Goal: Find contact information: Find contact information

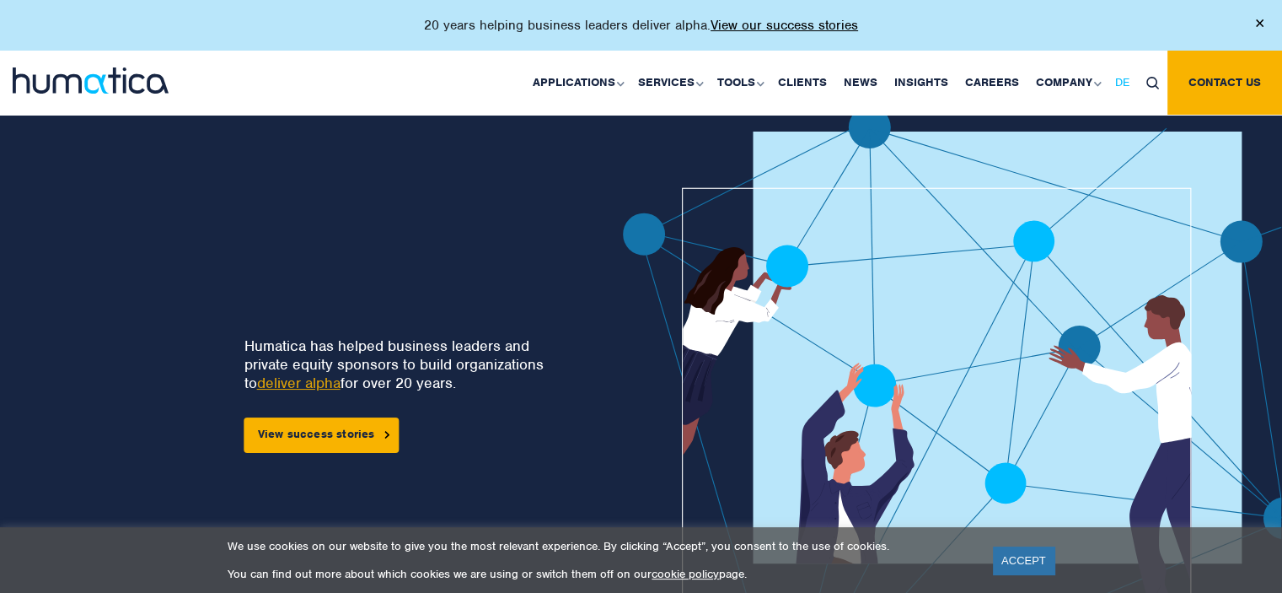
click at [1116, 80] on span "DE" at bounding box center [1122, 82] width 14 height 14
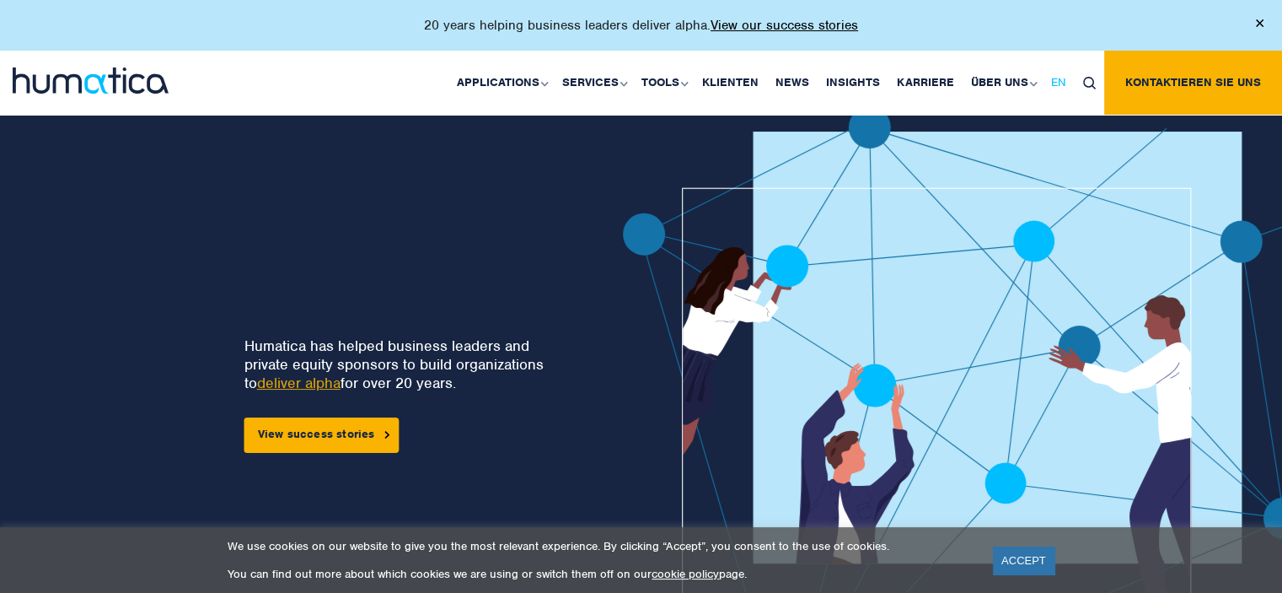
click at [1064, 83] on span "EN" at bounding box center [1058, 82] width 15 height 14
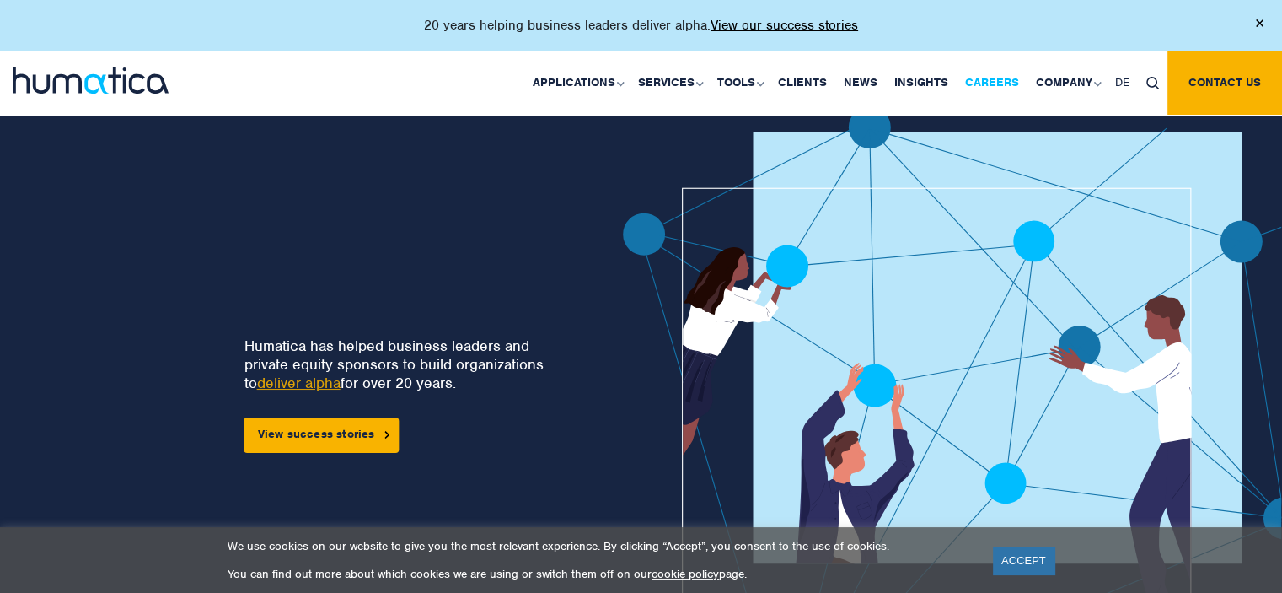
click at [995, 83] on link "Careers" at bounding box center [992, 83] width 71 height 64
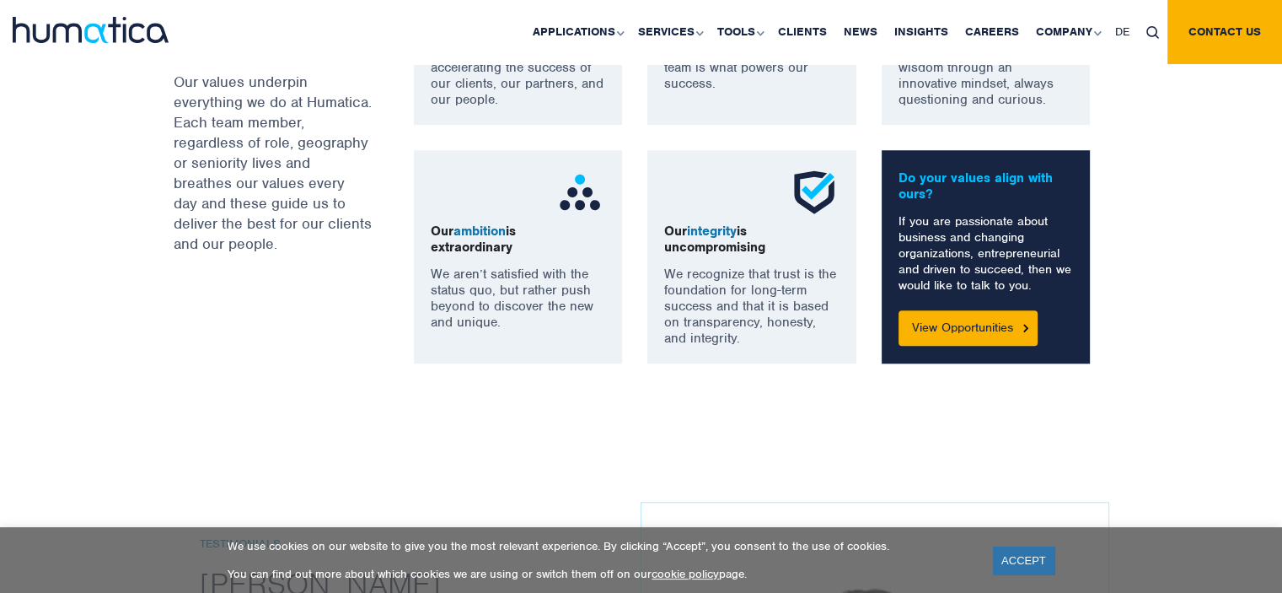
scroll to position [1433, 0]
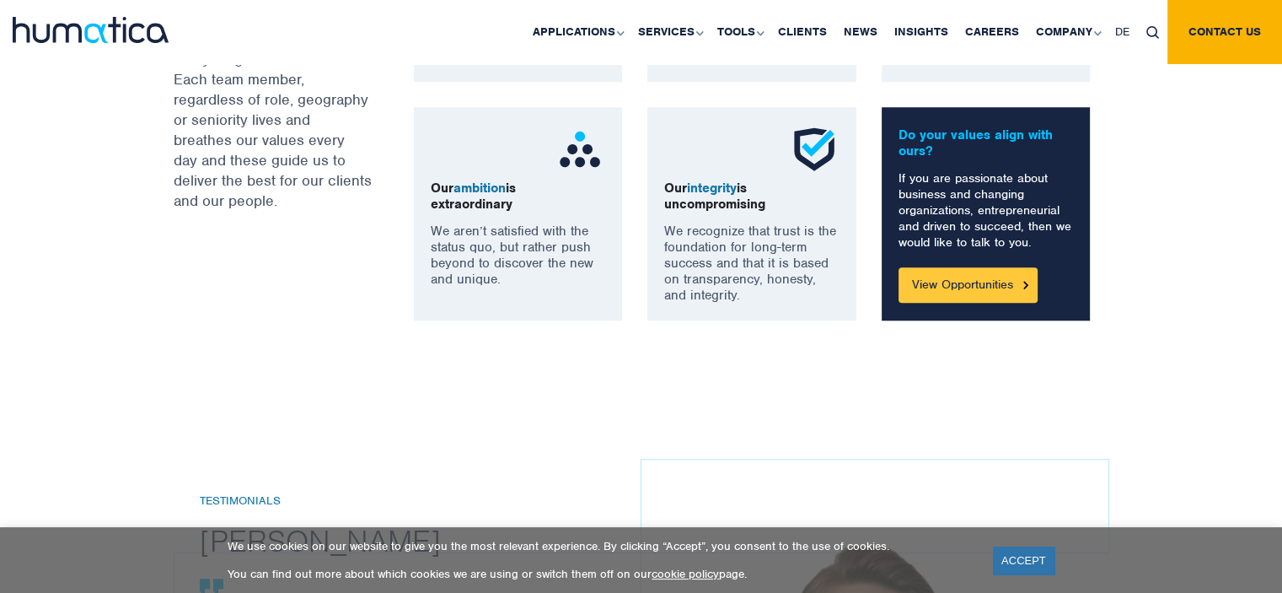
click at [936, 282] on link "View Opportunities" at bounding box center [968, 284] width 139 height 35
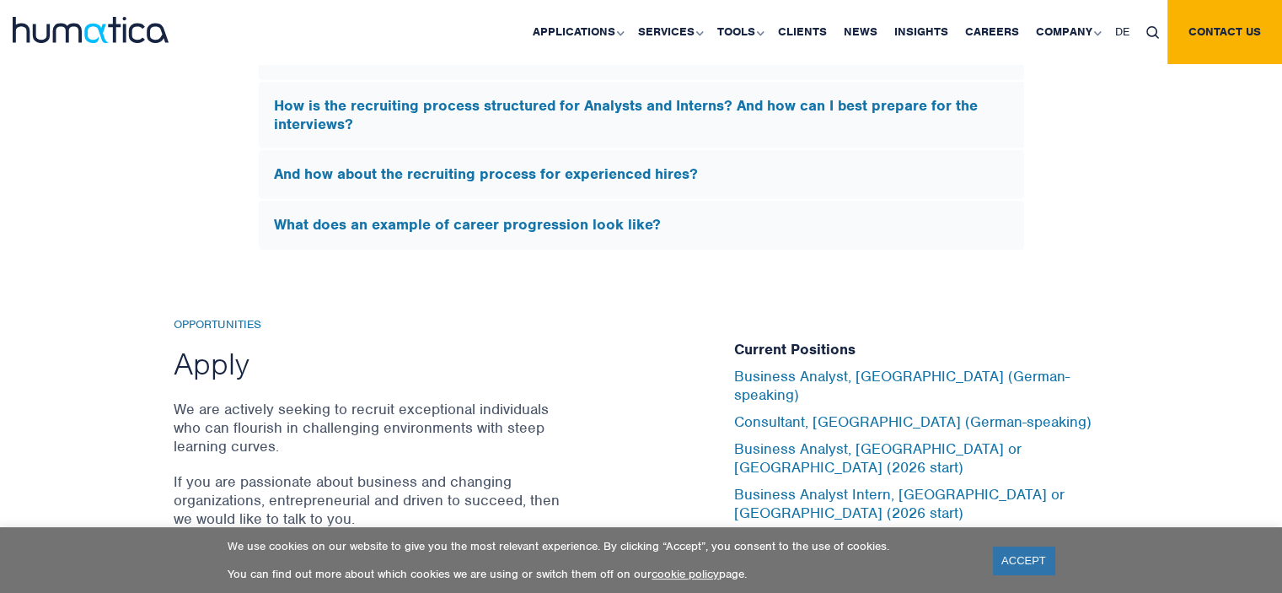
scroll to position [5364, 0]
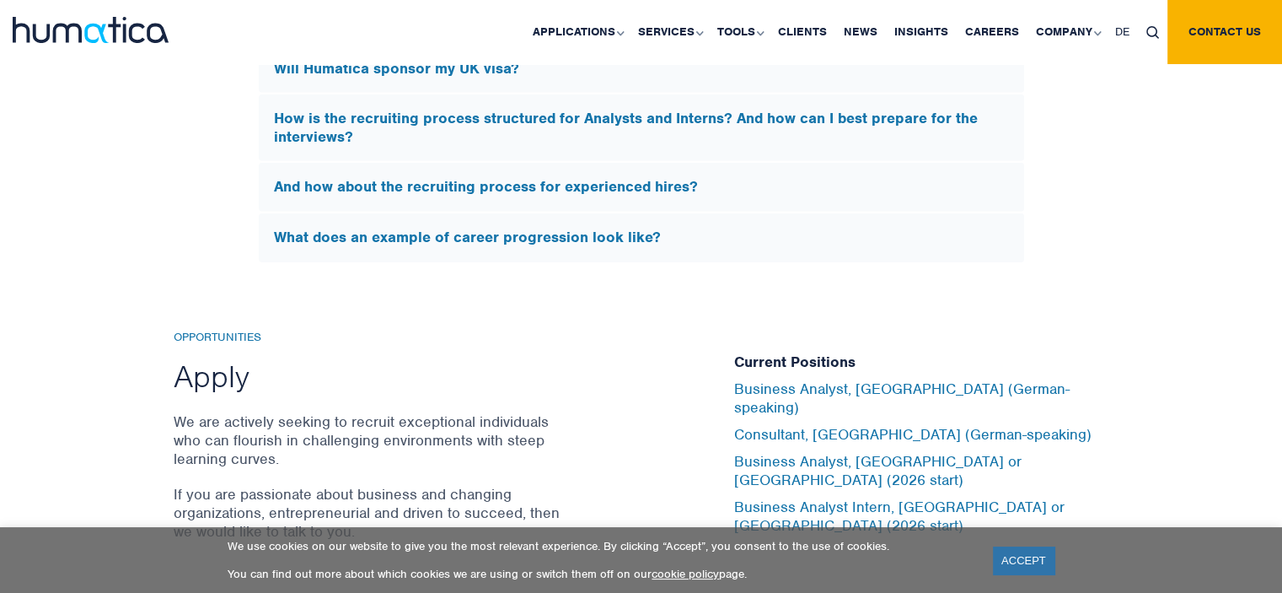
click at [599, 179] on h5 "And how about the recruiting process for experienced hires?" at bounding box center [641, 187] width 735 height 19
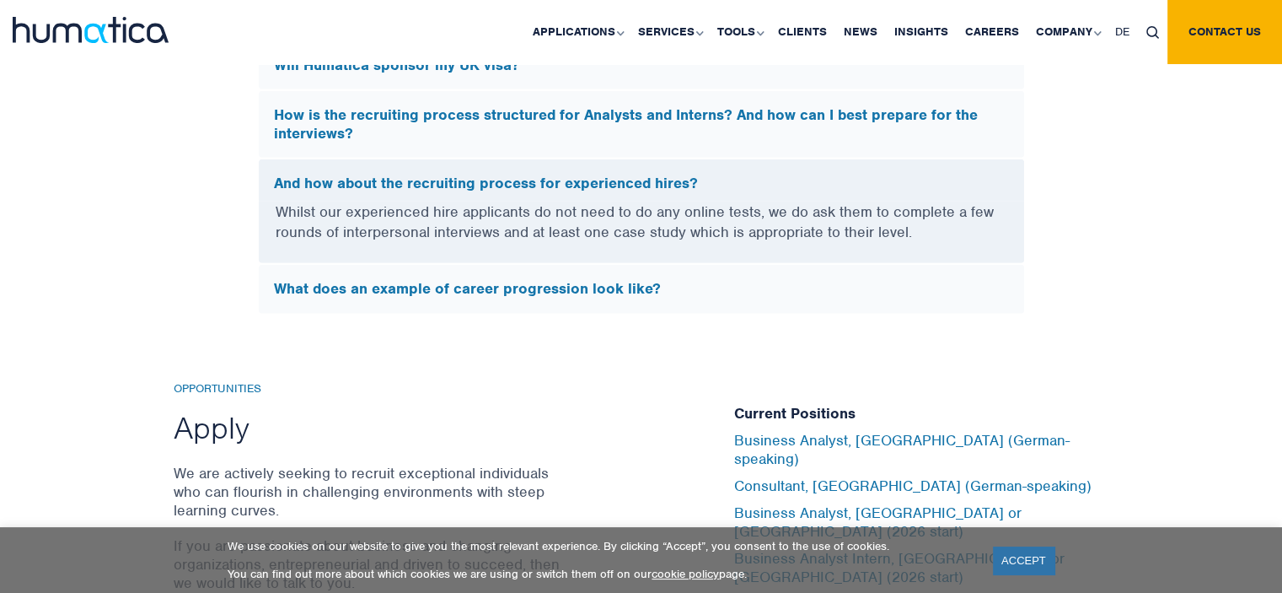
scroll to position [5105, 0]
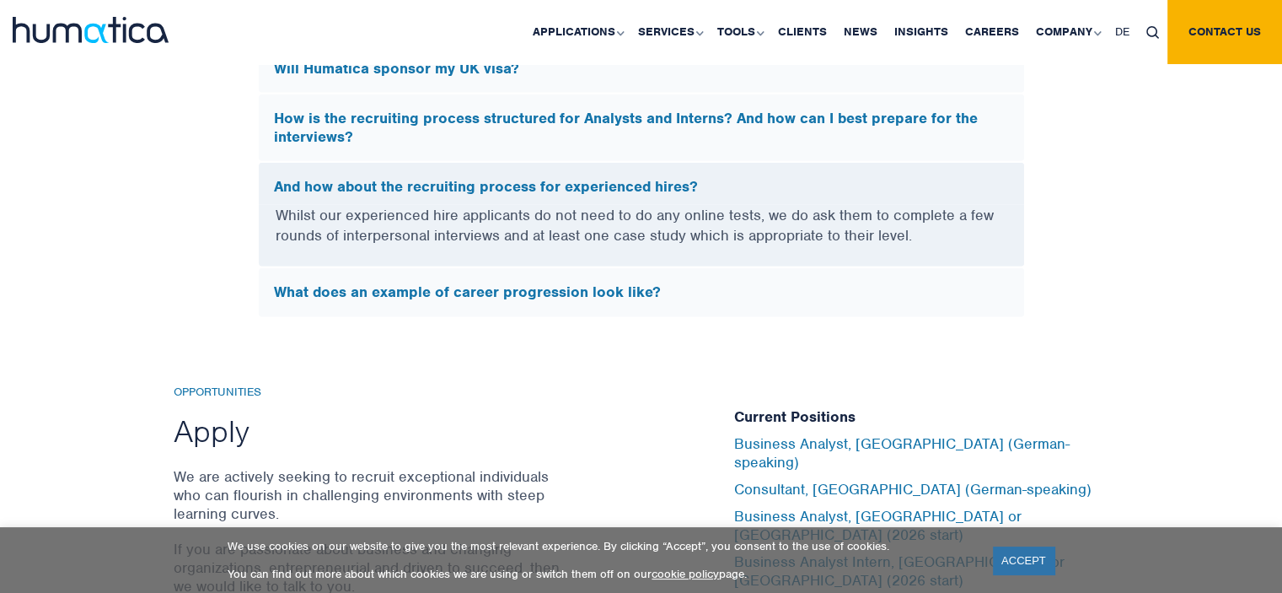
click at [604, 283] on h5 "What does an example of career progression look like?" at bounding box center [641, 292] width 735 height 19
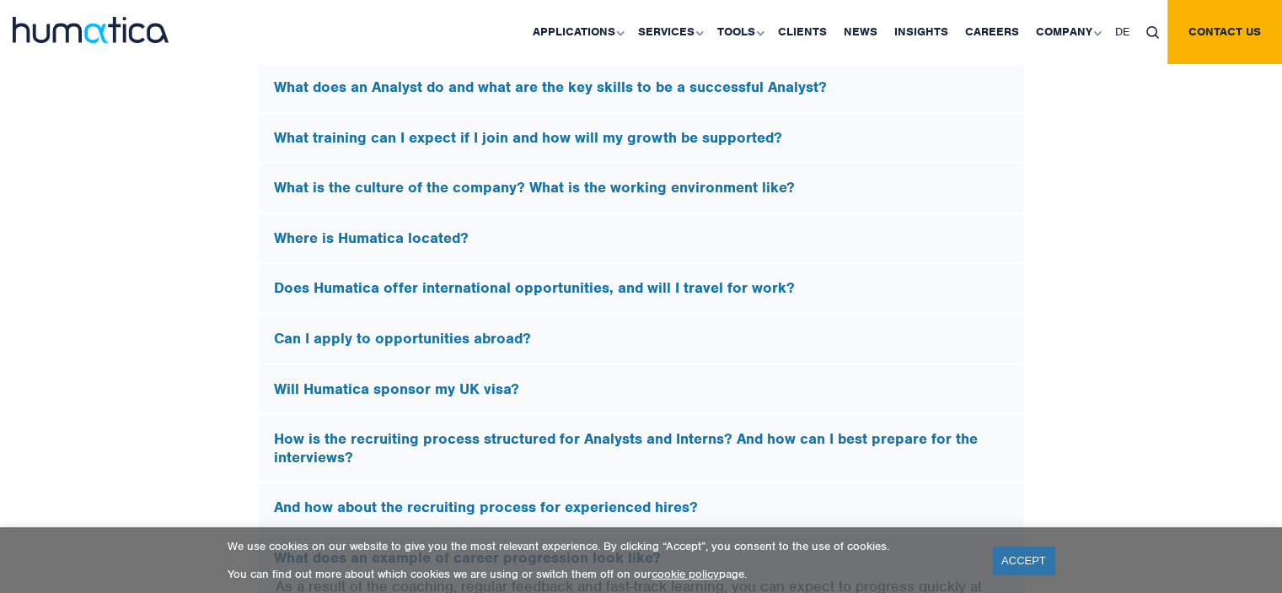
scroll to position [4768, 0]
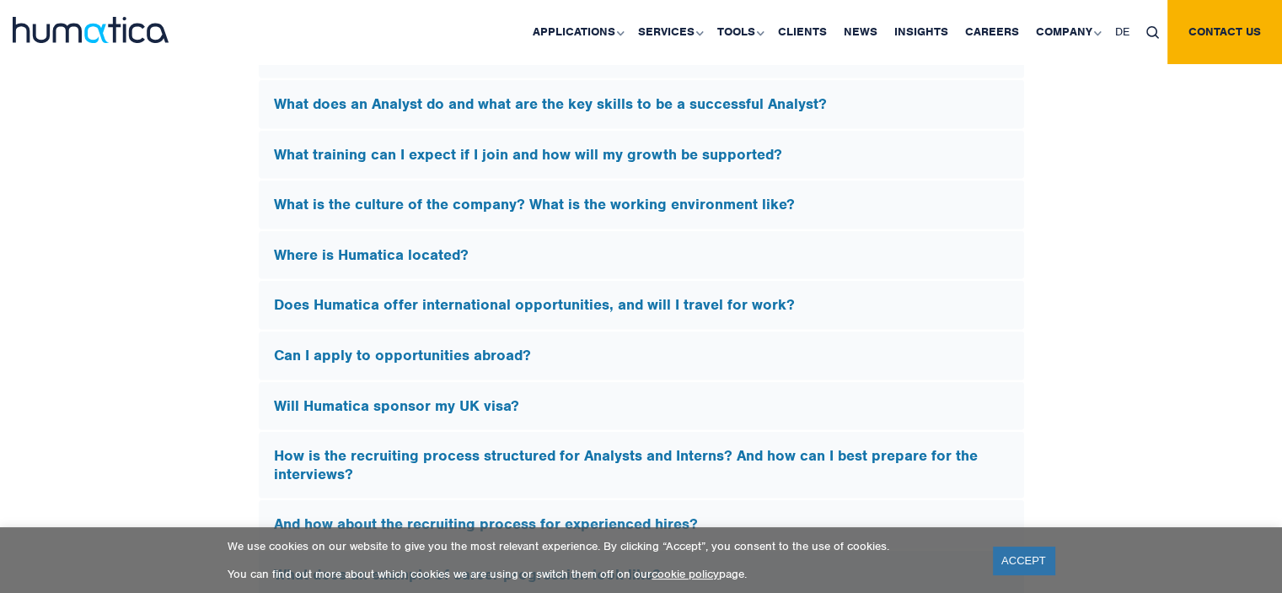
click at [512, 346] on h5 "Can I apply to opportunities abroad?" at bounding box center [641, 355] width 735 height 19
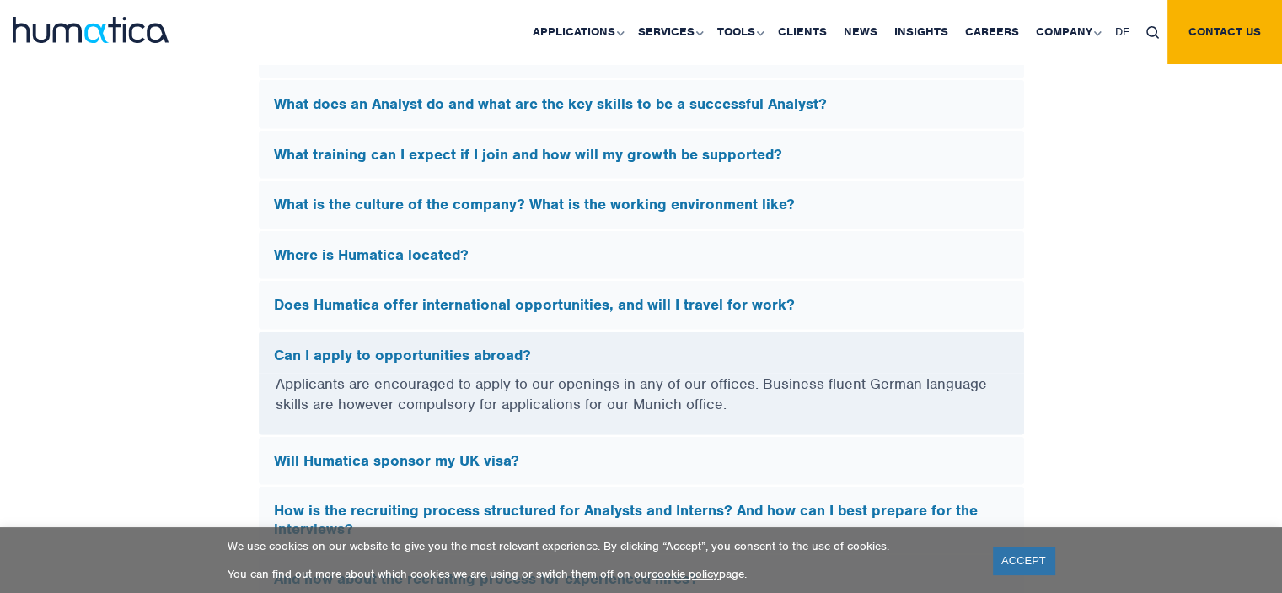
click at [440, 246] on h5 "Where is Humatica located?" at bounding box center [641, 255] width 735 height 19
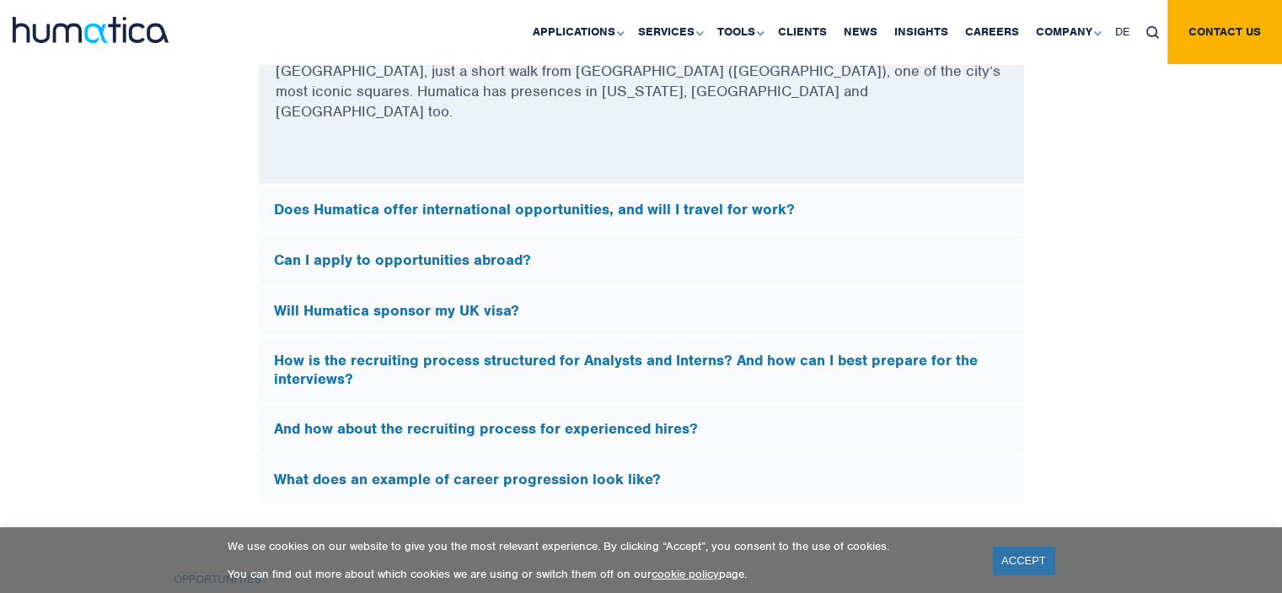
scroll to position [5021, 0]
click at [459, 301] on h5 "Will Humatica sponsor my UK visa?" at bounding box center [641, 310] width 735 height 19
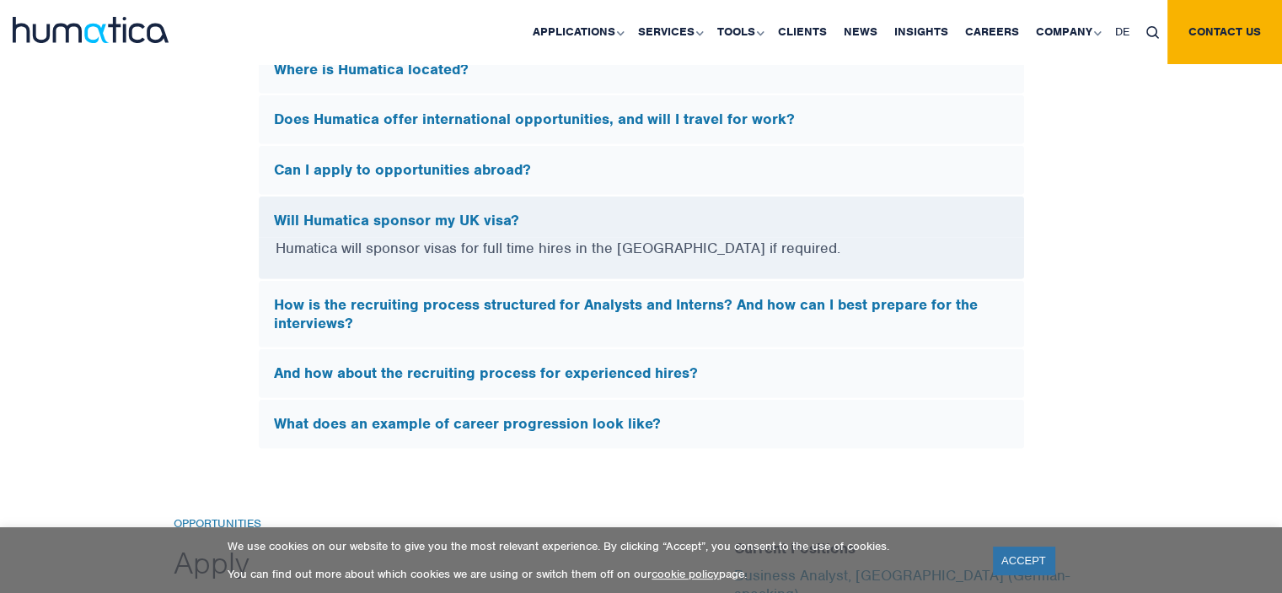
scroll to position [4853, 0]
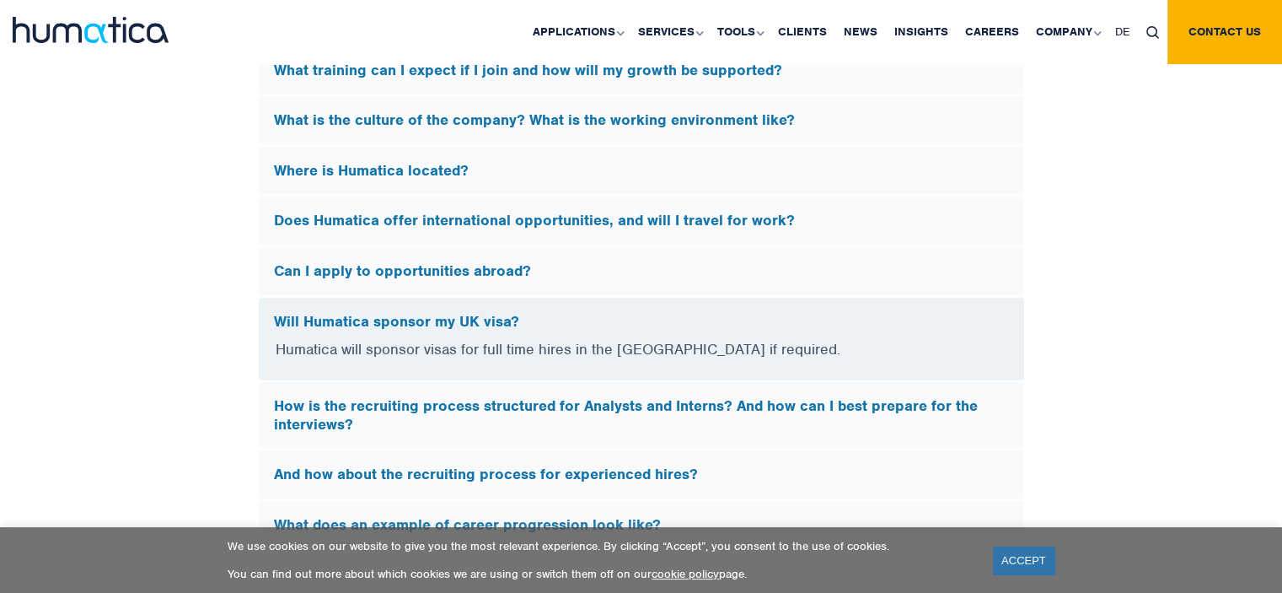
click at [464, 268] on h5 "Can I apply to opportunities abroad?" at bounding box center [641, 271] width 735 height 19
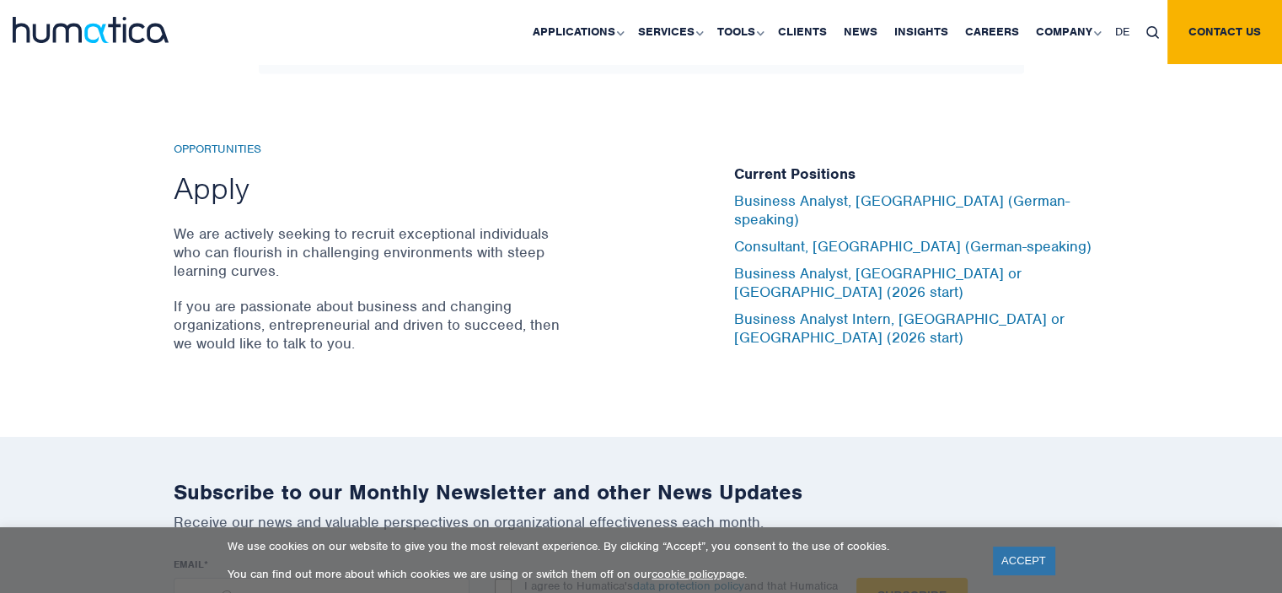
scroll to position [5358, 0]
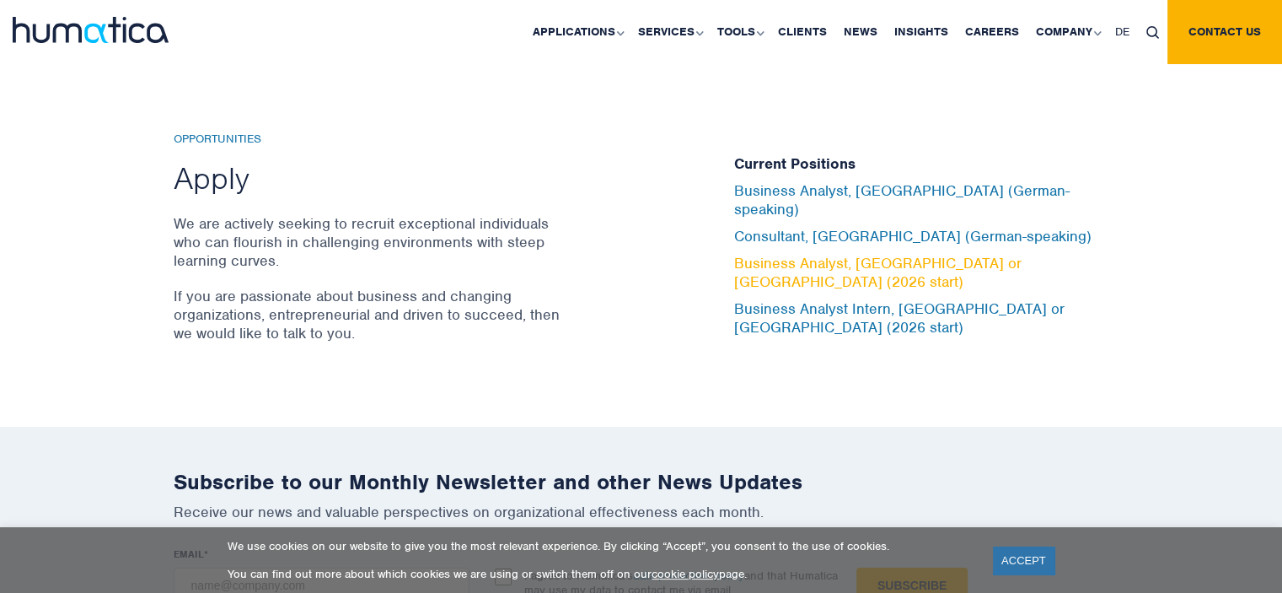
click at [858, 262] on link "Business Analyst, London or Munich (2026 start)" at bounding box center [877, 272] width 287 height 37
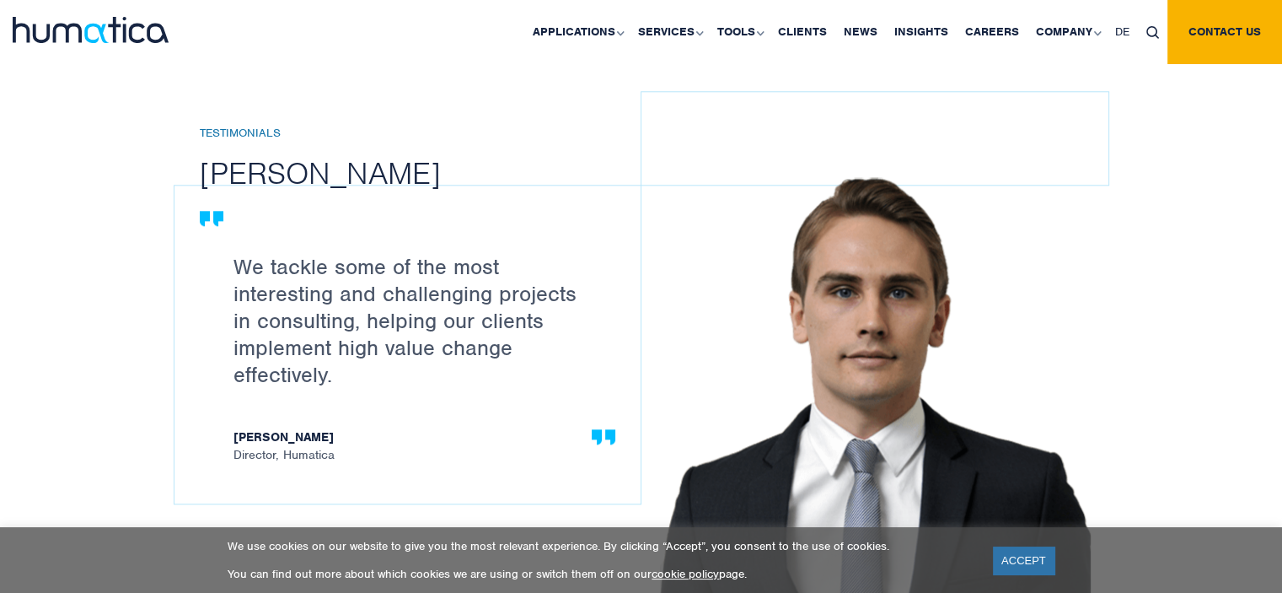
scroll to position [1565, 0]
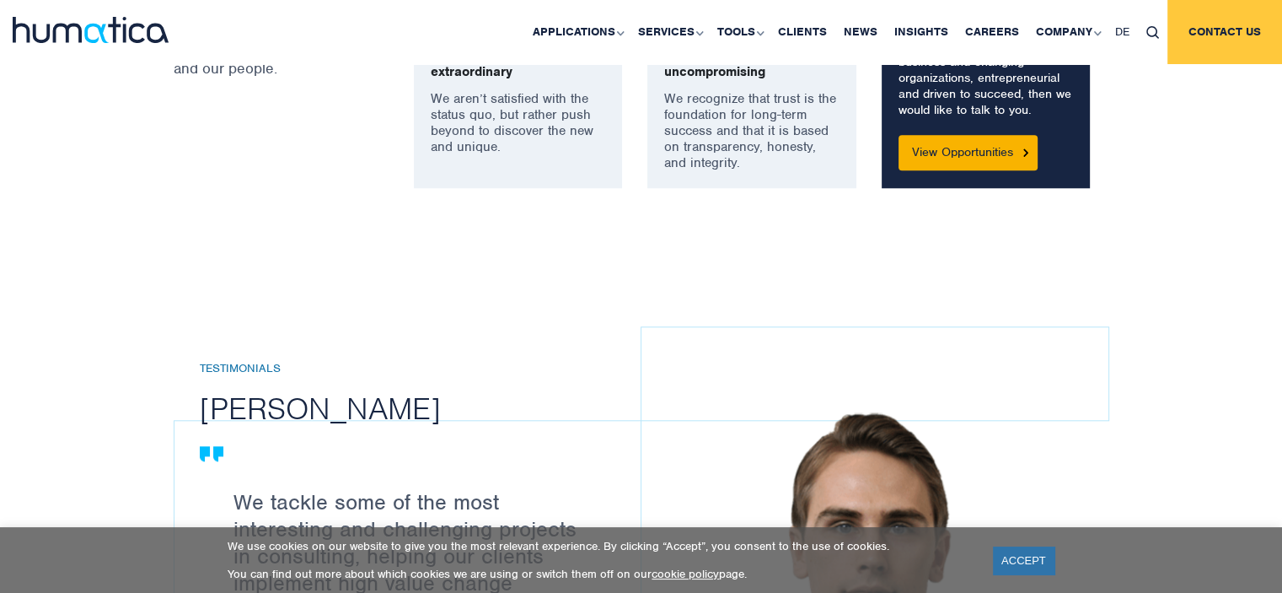
click at [1251, 35] on link "Contact us" at bounding box center [1224, 32] width 115 height 64
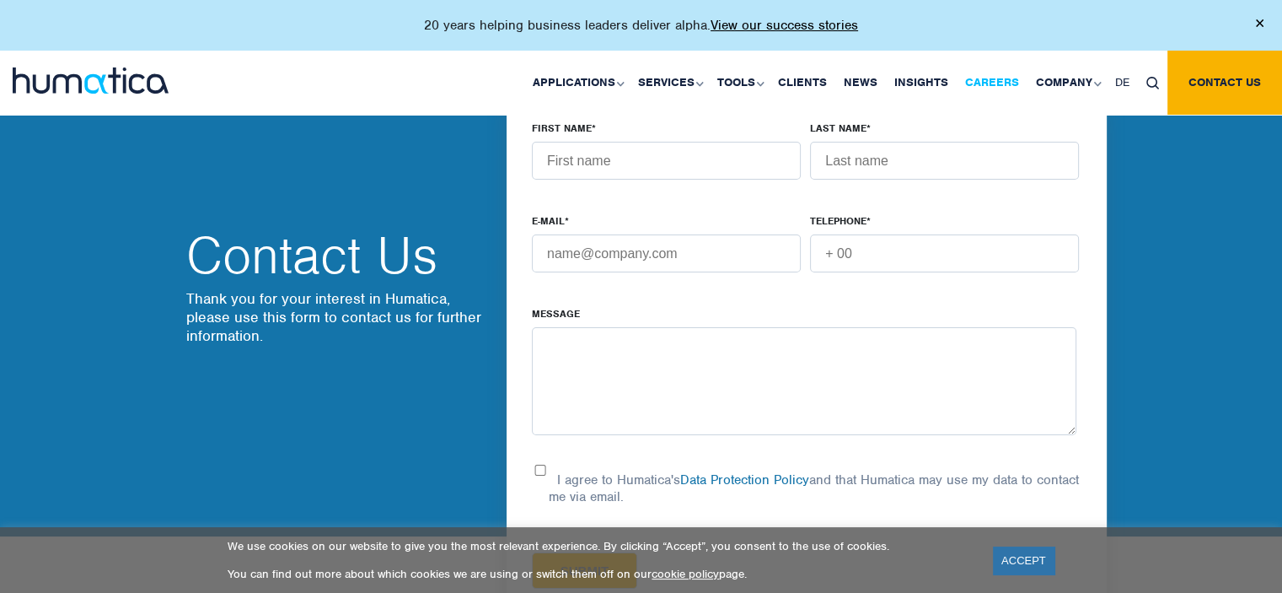
click at [992, 87] on link "Careers" at bounding box center [992, 83] width 71 height 64
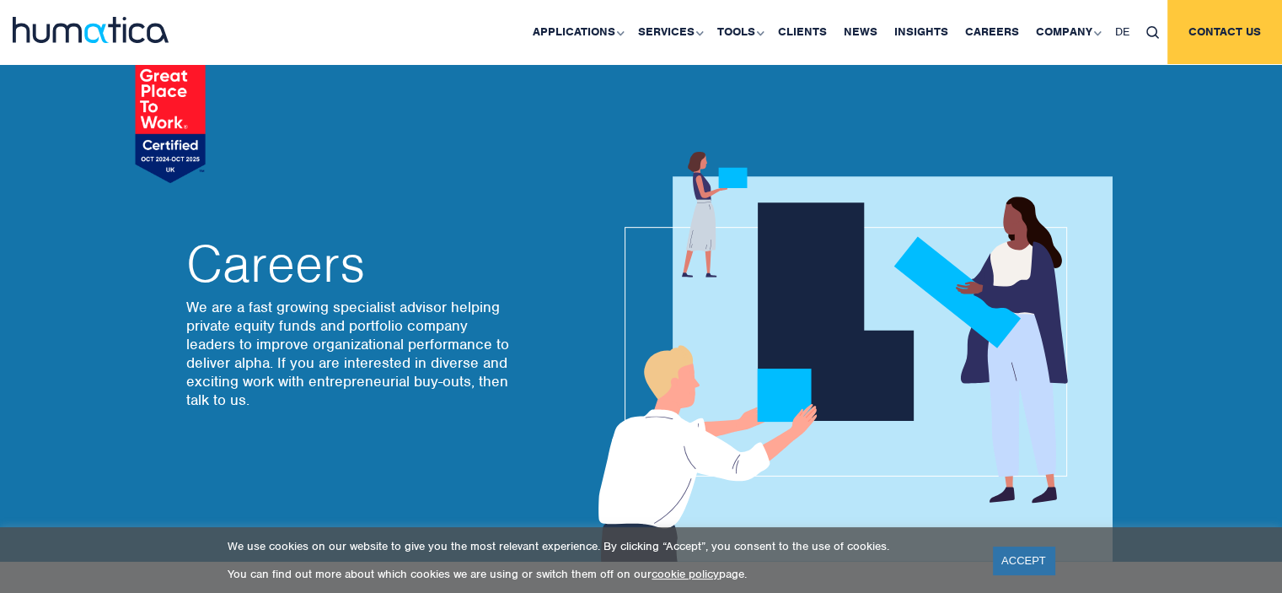
click at [1225, 37] on link "Contact us" at bounding box center [1224, 32] width 115 height 64
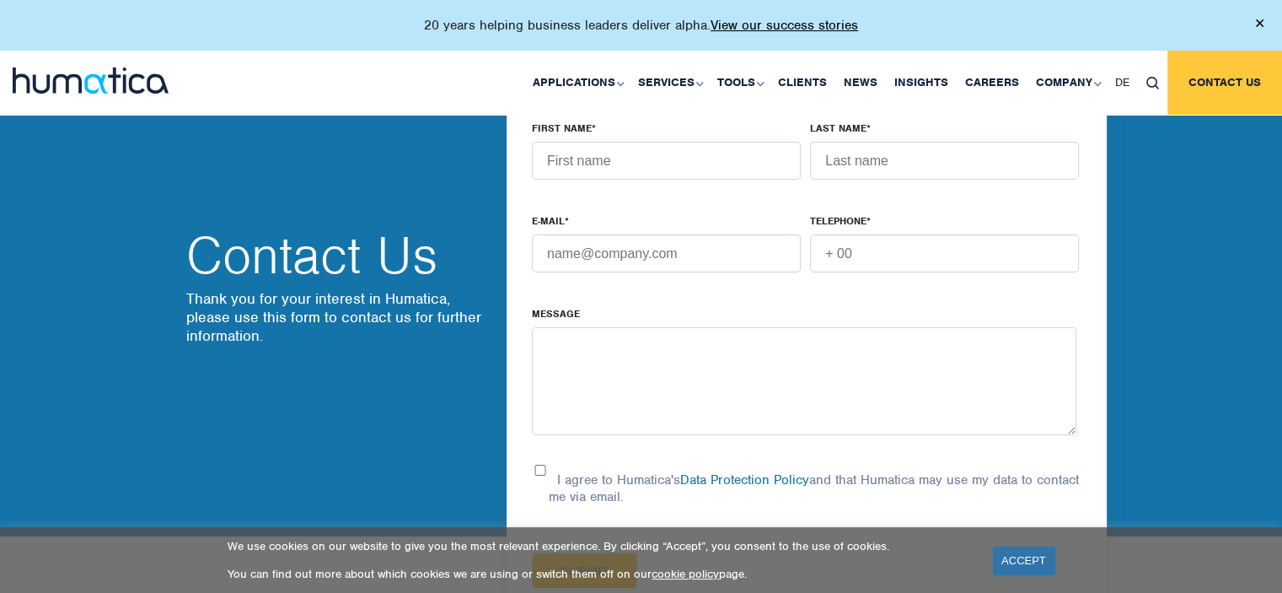
click at [1221, 88] on link "Contact us" at bounding box center [1224, 83] width 115 height 64
click at [432, 188] on div "Contact Us Thank you for your interest in Humatica, please use this form to con…" at bounding box center [334, 300] width 320 height 472
click at [1257, 26] on img at bounding box center [1260, 23] width 8 height 8
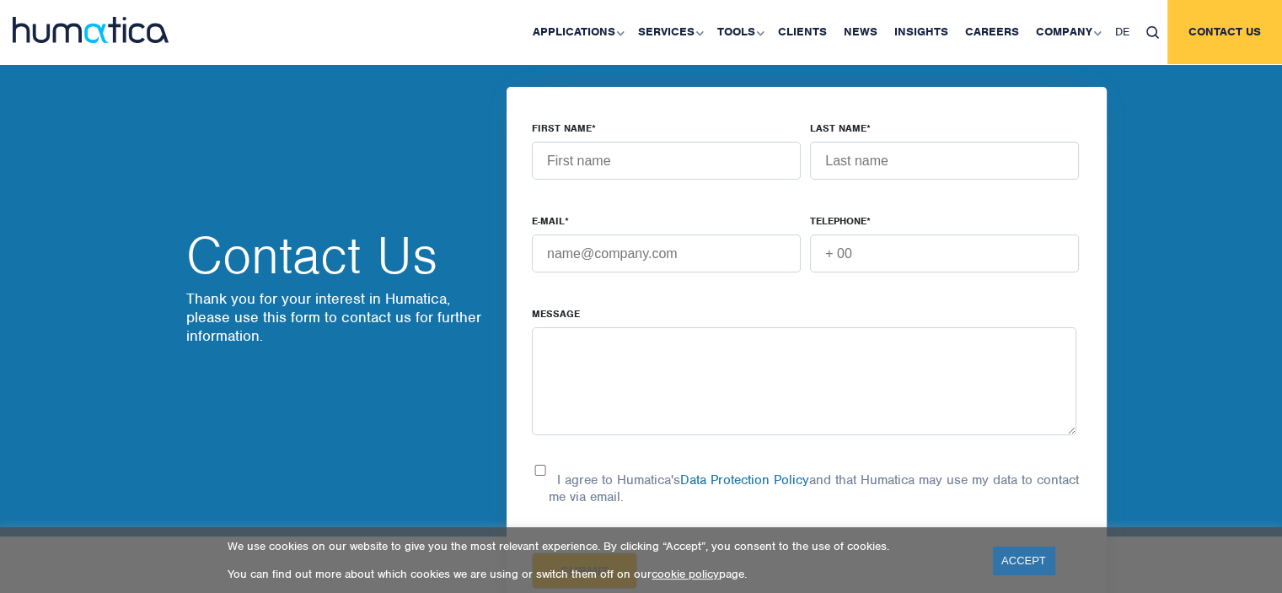
click at [1233, 35] on link "Contact us" at bounding box center [1224, 32] width 115 height 64
